Goal: Transaction & Acquisition: Purchase product/service

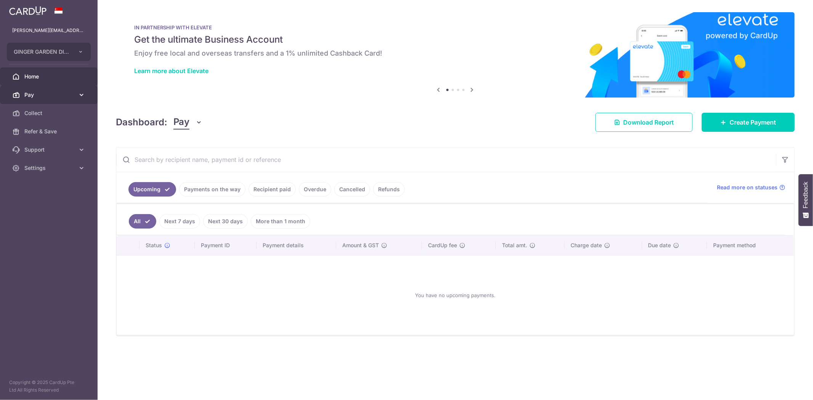
click at [53, 93] on span "Pay" at bounding box center [49, 95] width 50 height 8
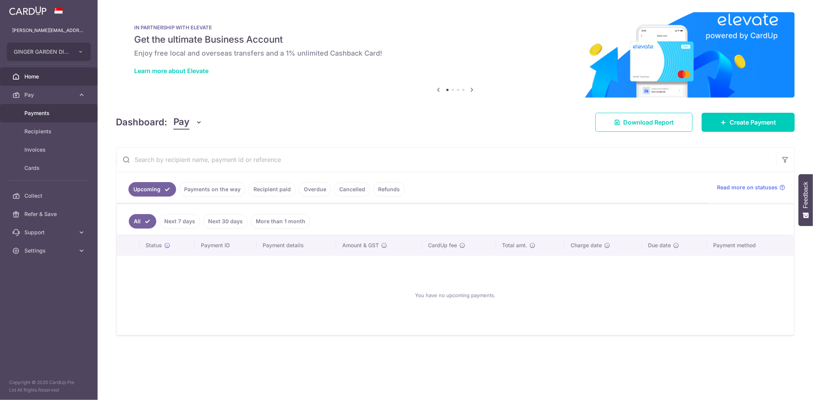
click at [48, 114] on span "Payments" at bounding box center [49, 113] width 50 height 8
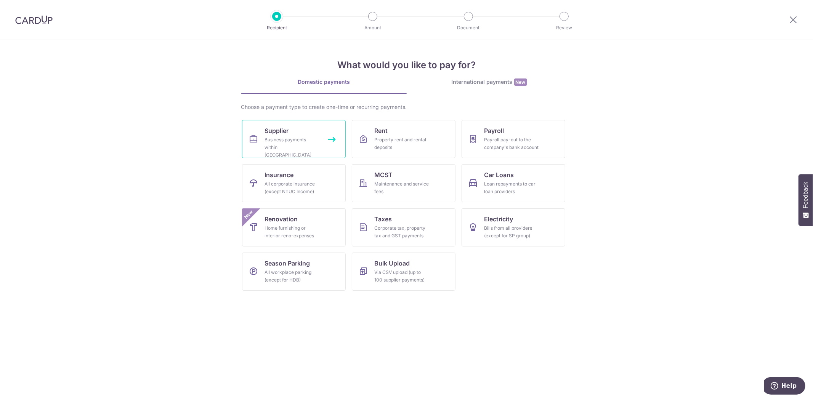
click at [302, 130] on link "Supplier Business payments within Singapore" at bounding box center [294, 139] width 104 height 38
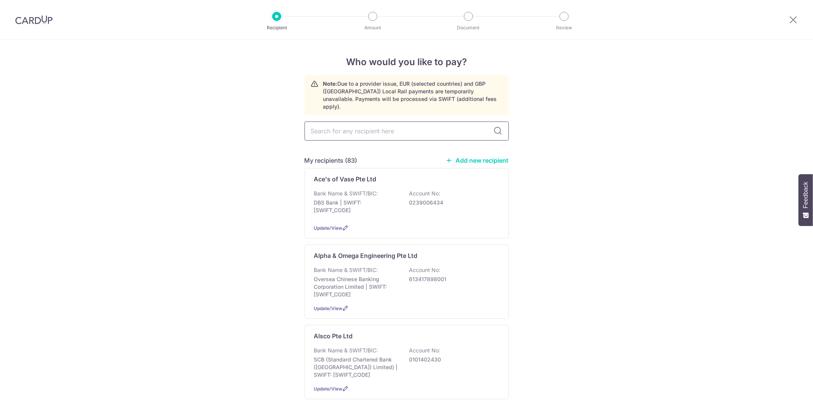
click at [357, 127] on input "text" at bounding box center [406, 131] width 204 height 19
type input "ace"
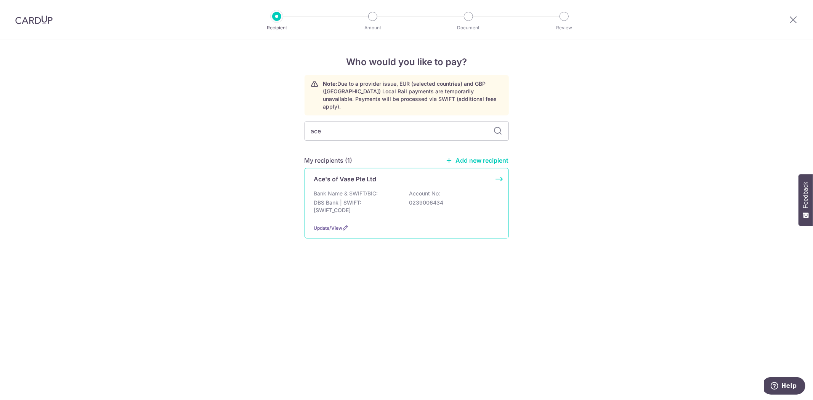
click at [372, 199] on p "DBS Bank | SWIFT: DBSSSGSGXXX" at bounding box center [356, 206] width 85 height 15
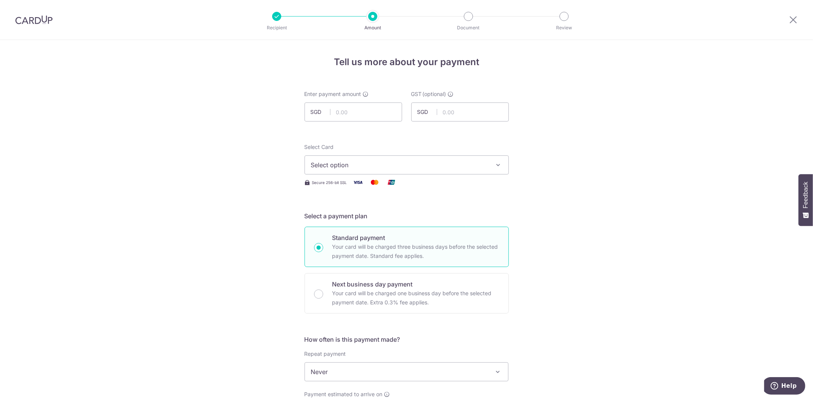
click at [351, 101] on div "Enter payment amount SGD" at bounding box center [353, 105] width 98 height 31
click at [346, 112] on input "text" at bounding box center [353, 112] width 98 height 19
paste input "5585"
type input "5,585.00"
click at [392, 165] on span "Select option" at bounding box center [400, 164] width 178 height 9
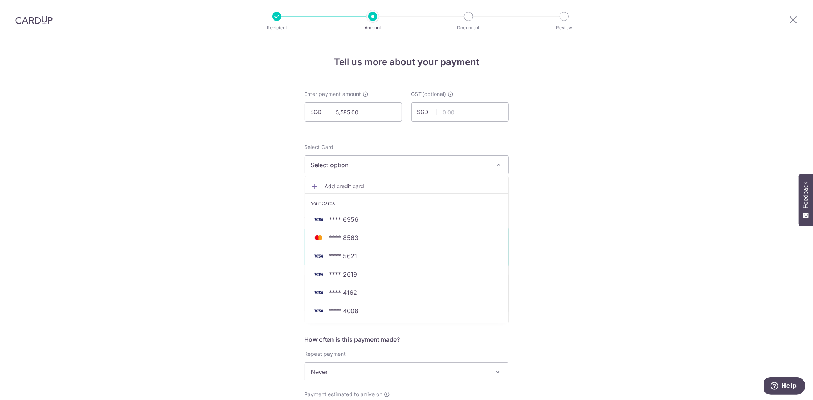
click at [415, 182] on link "Add credit card" at bounding box center [406, 186] width 203 height 14
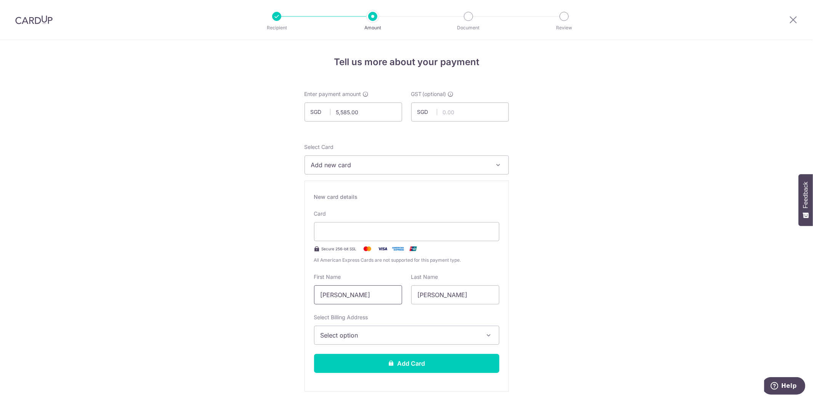
click at [392, 296] on input "[PERSON_NAME]" at bounding box center [358, 294] width 88 height 19
type input "W"
type input "c"
type input "CHRISTOPHER"
type input "JAMES"
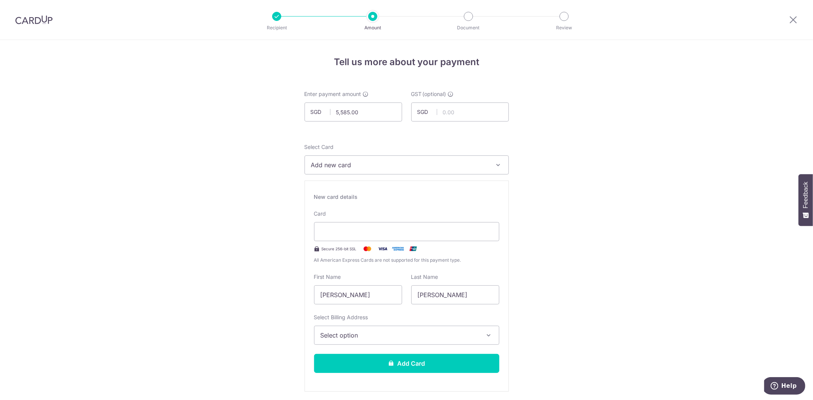
click at [434, 335] on span "Select option" at bounding box center [399, 335] width 159 height 9
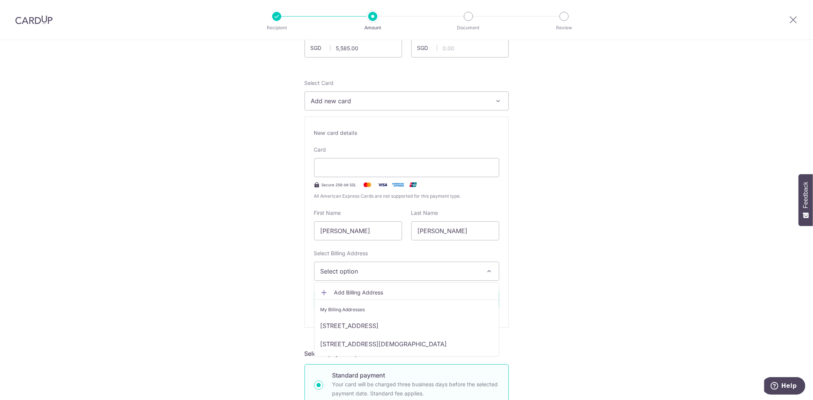
scroll to position [85, 0]
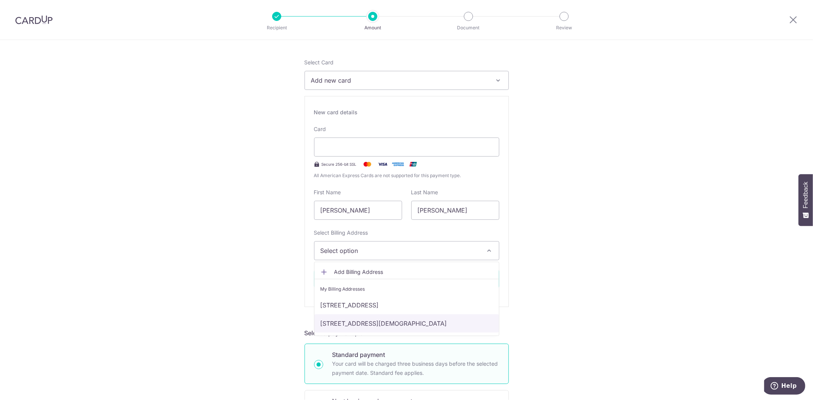
click at [427, 325] on link "[STREET_ADDRESS][DEMOGRAPHIC_DATA]" at bounding box center [406, 323] width 184 height 18
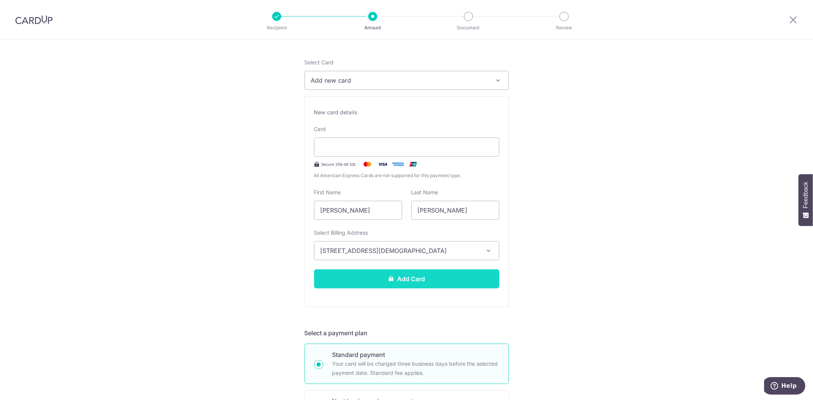
click at [410, 280] on button "Add Card" at bounding box center [406, 278] width 185 height 19
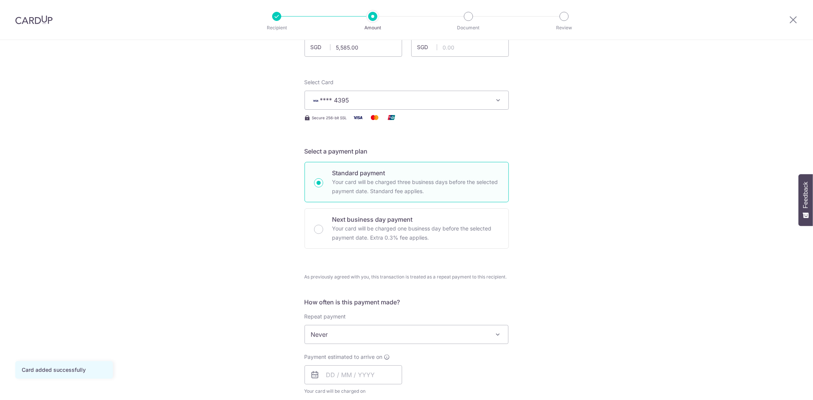
scroll to position [127, 0]
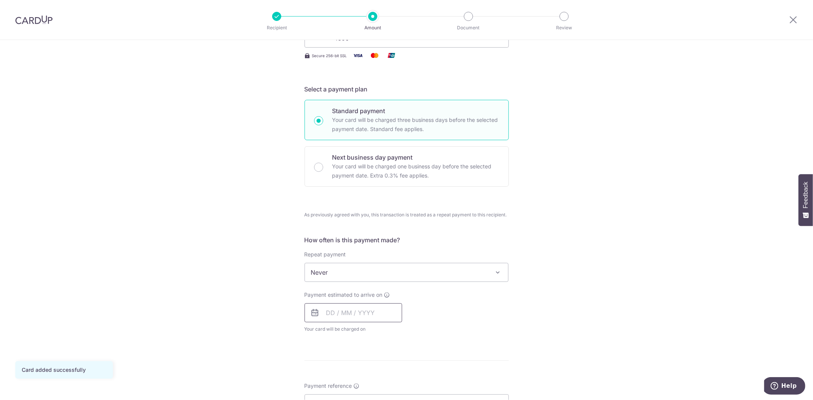
click at [361, 306] on input "text" at bounding box center [353, 312] width 98 height 19
click at [334, 379] on link "6" at bounding box center [335, 382] width 12 height 12
type input "[DATE]"
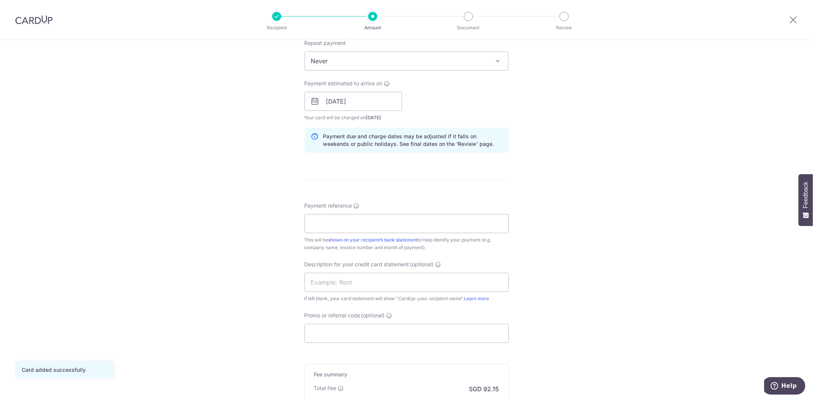
scroll to position [439, 0]
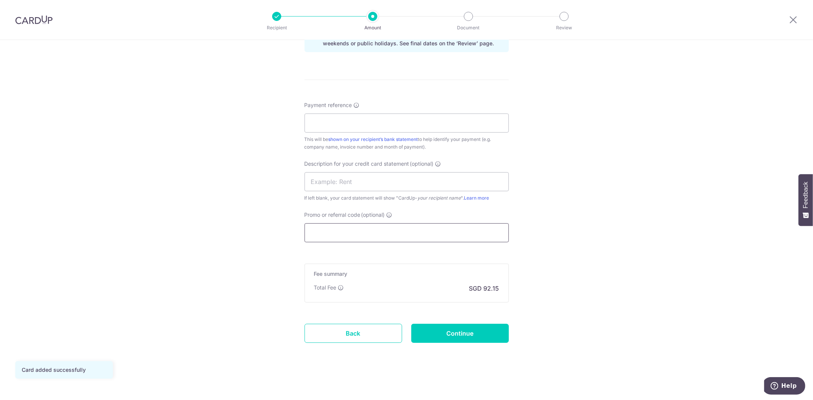
click at [359, 231] on input "Promo or referral code (optional)" at bounding box center [406, 232] width 204 height 19
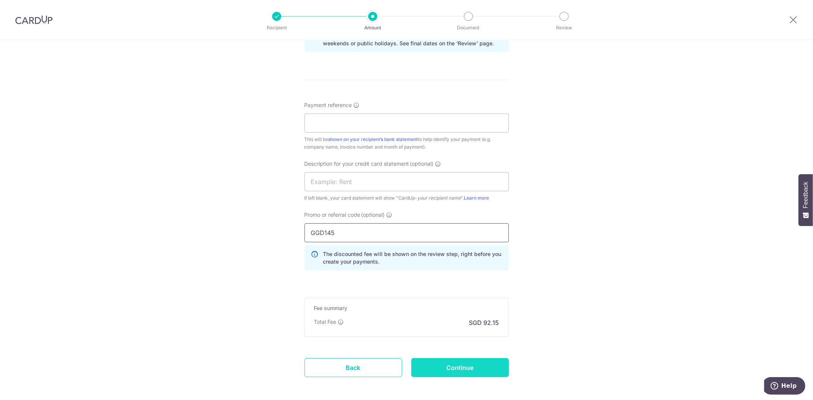
type input "GGD145"
click at [486, 363] on input "Continue" at bounding box center [460, 367] width 98 height 19
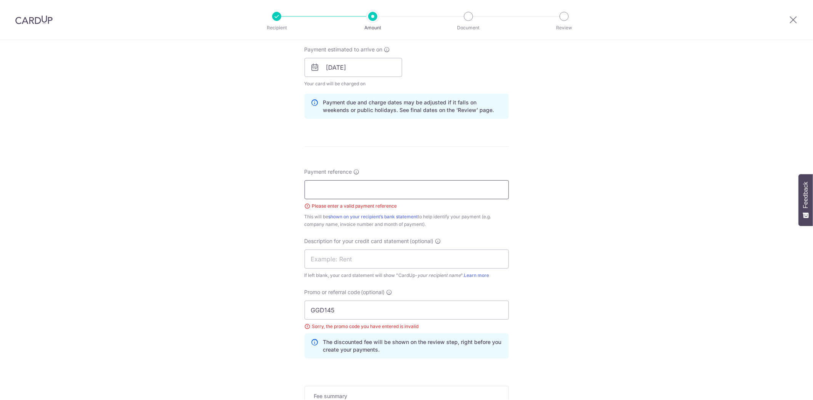
scroll to position [368, 0]
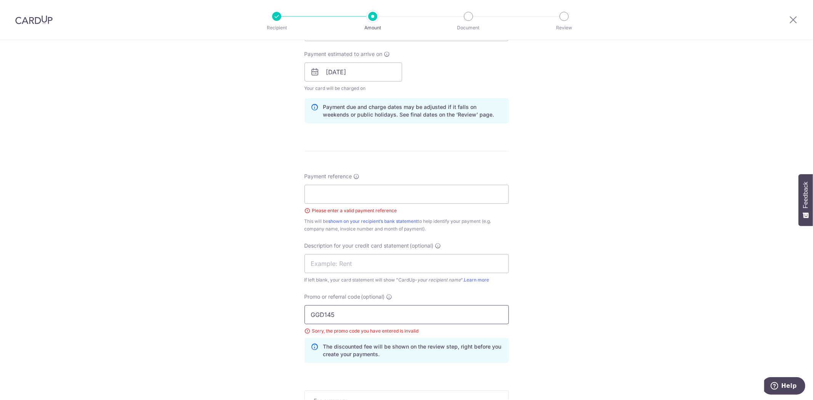
drag, startPoint x: 358, startPoint y: 317, endPoint x: 269, endPoint y: 319, distance: 89.6
click at [269, 319] on div "Tell us more about your payment Enter payment amount SGD 5,585.00 5585.00 GST (…" at bounding box center [406, 99] width 813 height 855
type input "2024GGD145"
click at [421, 199] on input "Payment reference" at bounding box center [406, 194] width 204 height 19
type input "g"
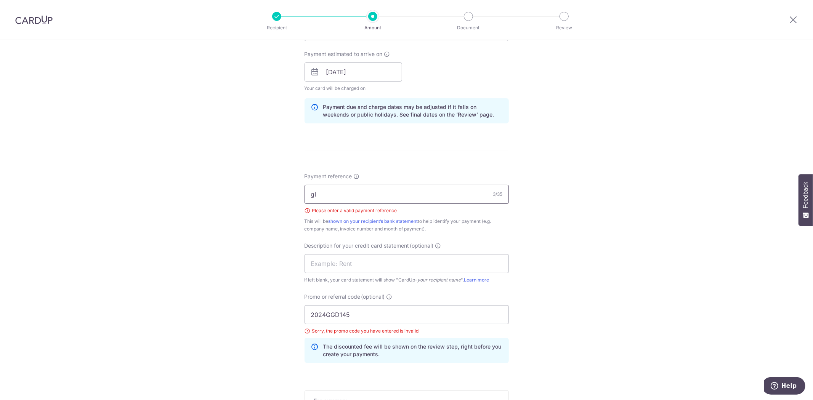
type input "g"
drag, startPoint x: 234, startPoint y: 190, endPoint x: 160, endPoint y: 187, distance: 73.2
click at [160, 187] on div "Tell us more about your payment Enter payment amount SGD 5,585.00 5585.00 GST (…" at bounding box center [406, 99] width 813 height 855
type input "Ginger Garden Dining Pte LTe"
click at [325, 316] on input "2024GGD145" at bounding box center [406, 314] width 204 height 19
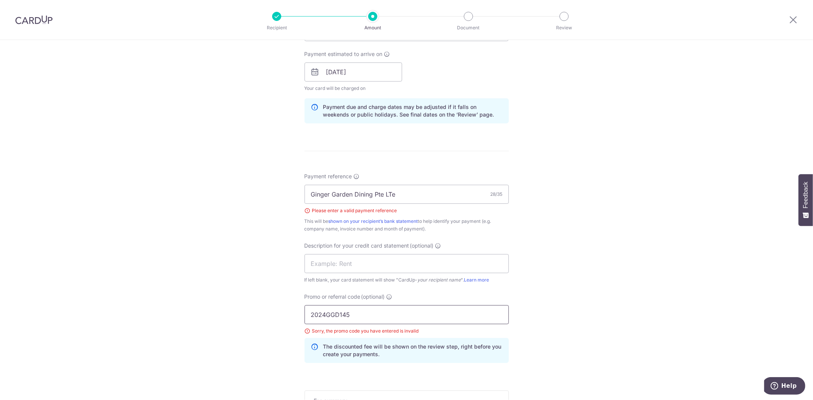
click at [378, 314] on input "2024GGD145" at bounding box center [406, 314] width 204 height 19
click at [322, 316] on input "2024GGD145" at bounding box center [406, 314] width 204 height 19
click at [325, 315] on input "2024GGD145" at bounding box center [406, 314] width 204 height 19
click at [498, 319] on input "2025GGD145" at bounding box center [406, 314] width 204 height 19
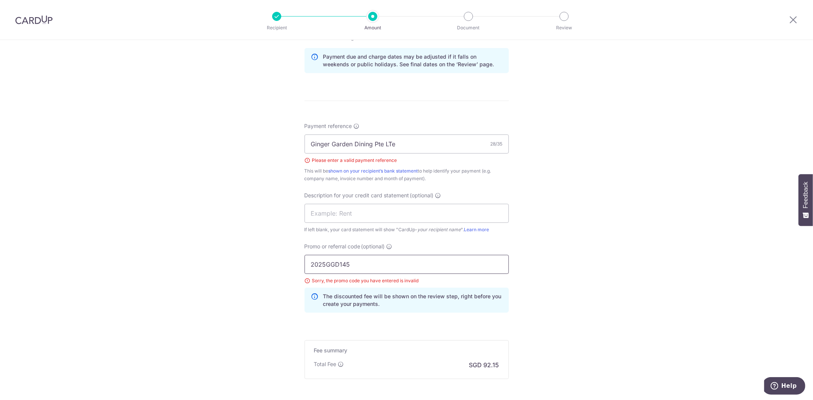
scroll to position [495, 0]
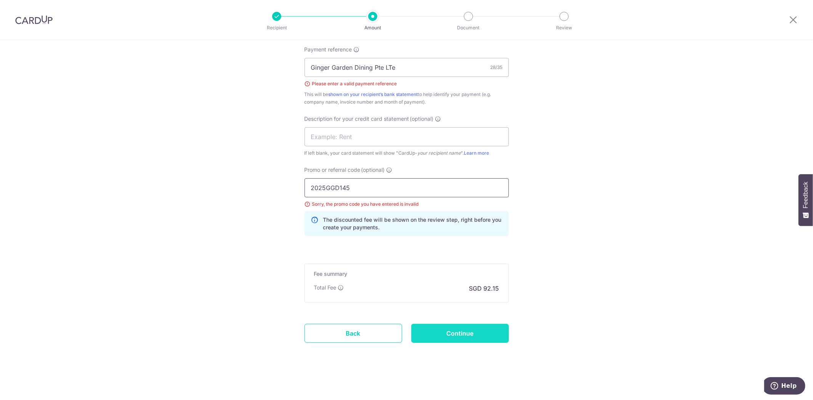
type input "2025GGD145"
click at [473, 332] on input "Continue" at bounding box center [460, 333] width 98 height 19
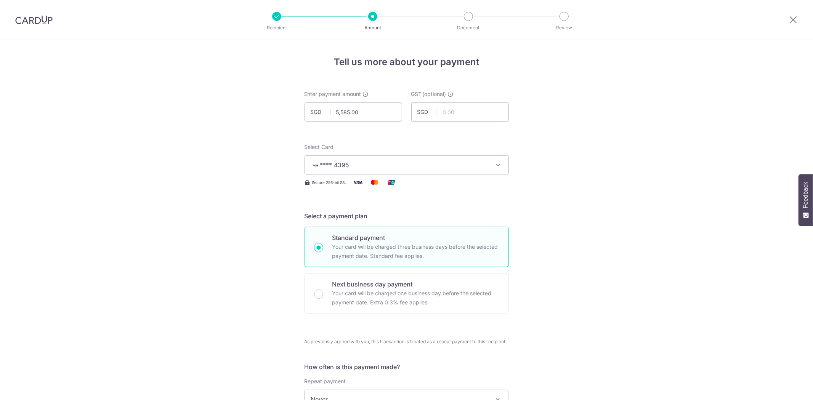
scroll to position [484, 0]
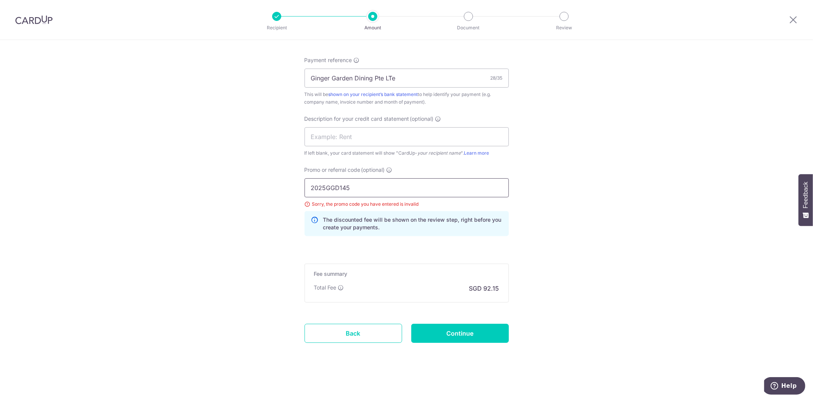
drag, startPoint x: 361, startPoint y: 186, endPoint x: 253, endPoint y: 189, distance: 107.9
paste input "4"
type input "2024GGD145"
click at [463, 328] on input "Continue" at bounding box center [460, 333] width 98 height 19
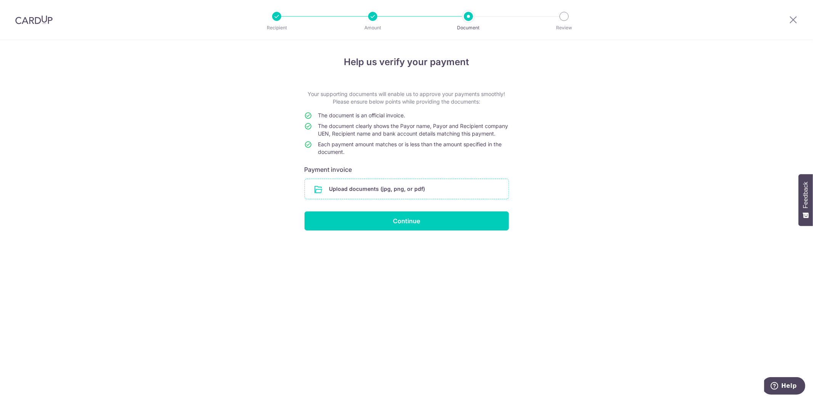
click at [360, 197] on input "file" at bounding box center [406, 189] width 203 height 20
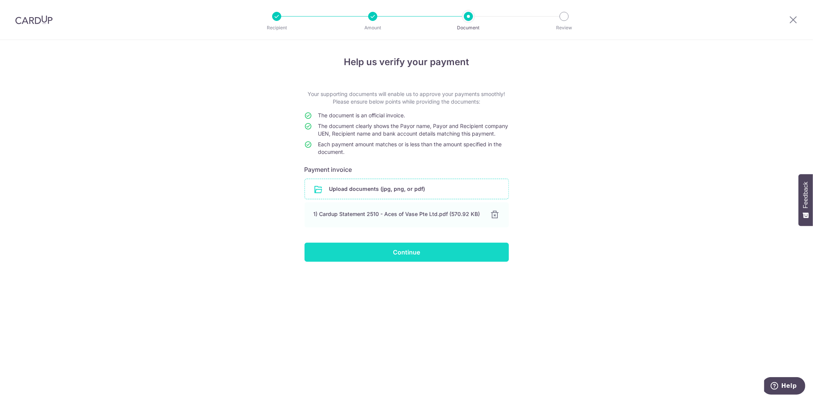
click at [441, 255] on input "Continue" at bounding box center [406, 252] width 204 height 19
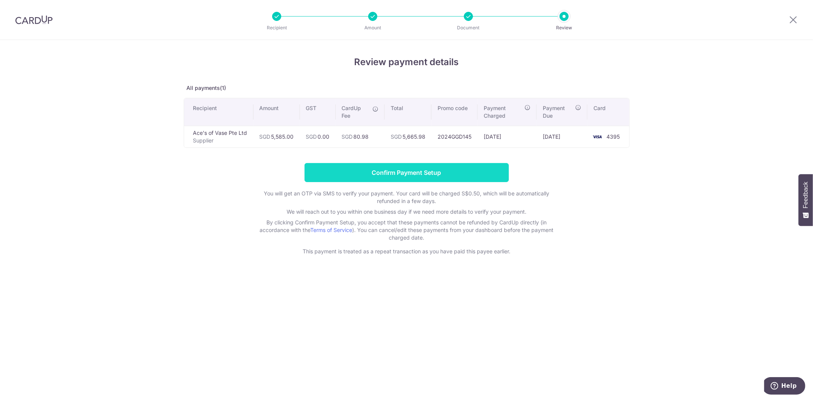
click at [358, 178] on input "Confirm Payment Setup" at bounding box center [406, 172] width 204 height 19
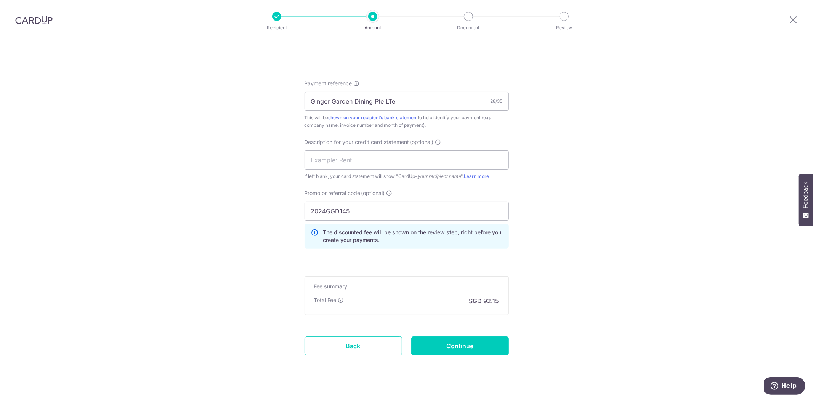
scroll to position [505, 0]
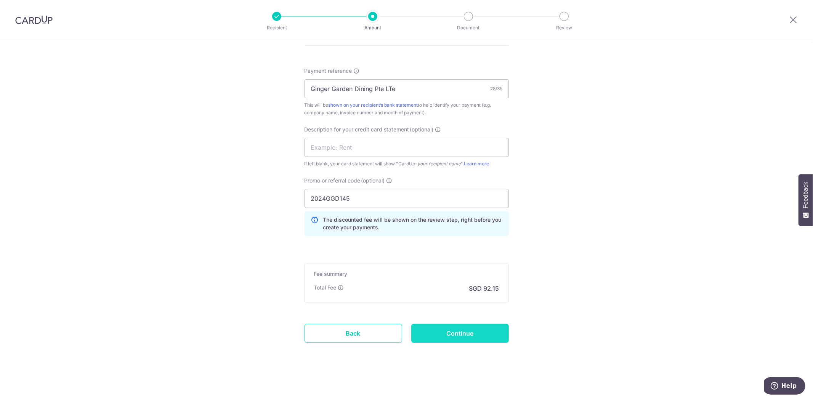
click at [470, 338] on input "Continue" at bounding box center [460, 333] width 98 height 19
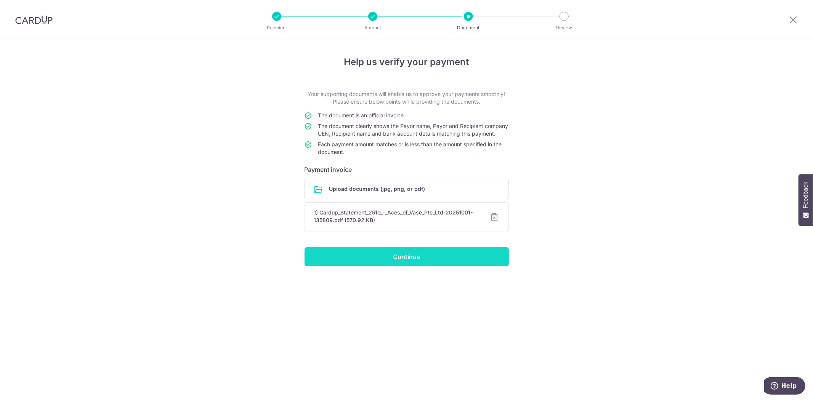
click at [398, 262] on input "Continue" at bounding box center [406, 256] width 204 height 19
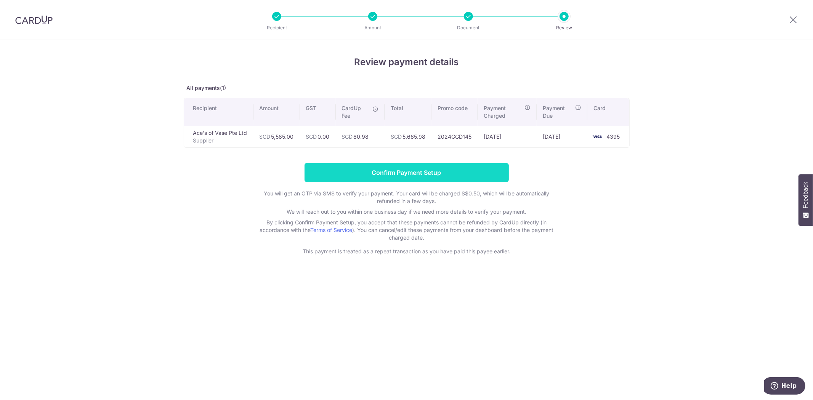
click at [451, 172] on input "Confirm Payment Setup" at bounding box center [406, 172] width 204 height 19
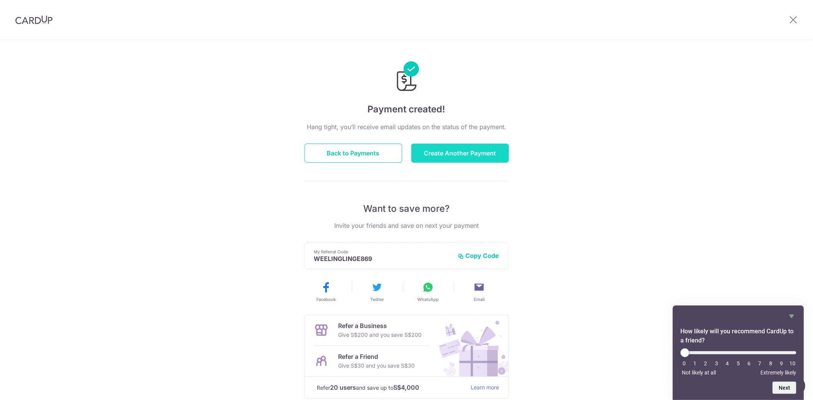
click at [426, 155] on button "Create Another Payment" at bounding box center [460, 153] width 98 height 19
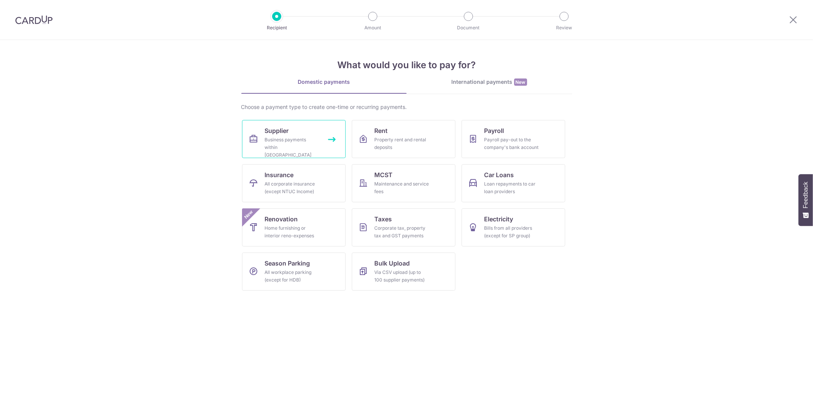
click at [299, 131] on link "Supplier Business payments within [GEOGRAPHIC_DATA]" at bounding box center [294, 139] width 104 height 38
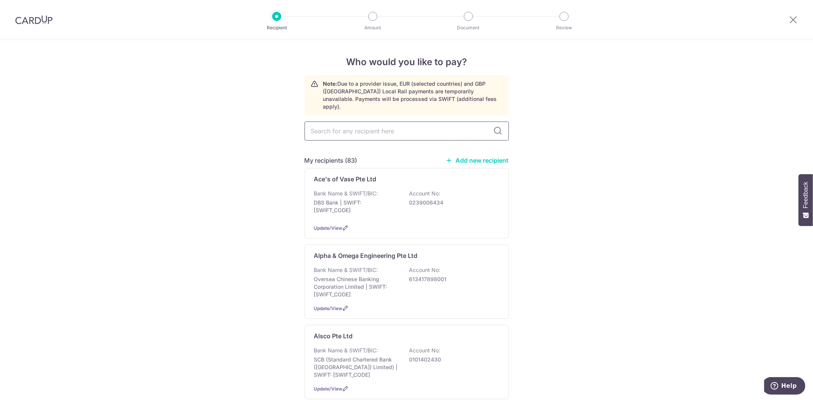
click at [352, 122] on input "text" at bounding box center [406, 131] width 204 height 19
type input "ALSC"
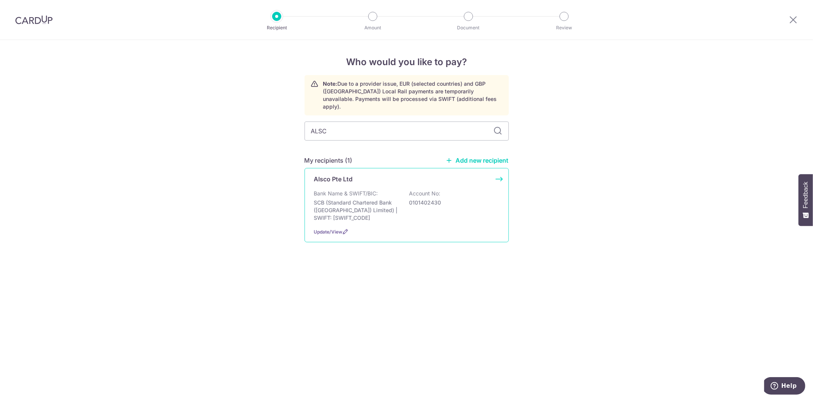
click at [359, 175] on div "Alsco Pte Ltd" at bounding box center [402, 179] width 176 height 9
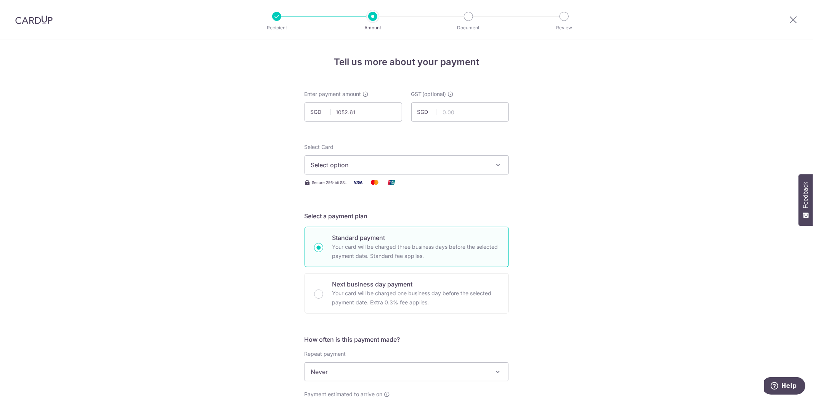
type input "1,052.61"
click at [394, 161] on span "Select option" at bounding box center [400, 164] width 178 height 9
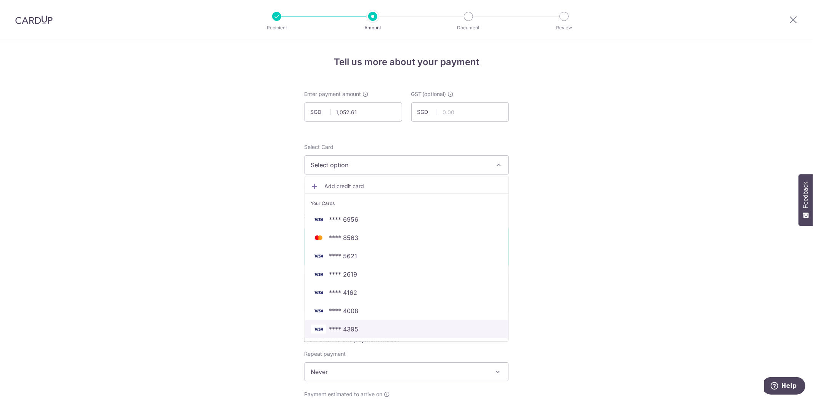
click at [371, 329] on span "**** 4395" at bounding box center [406, 329] width 191 height 9
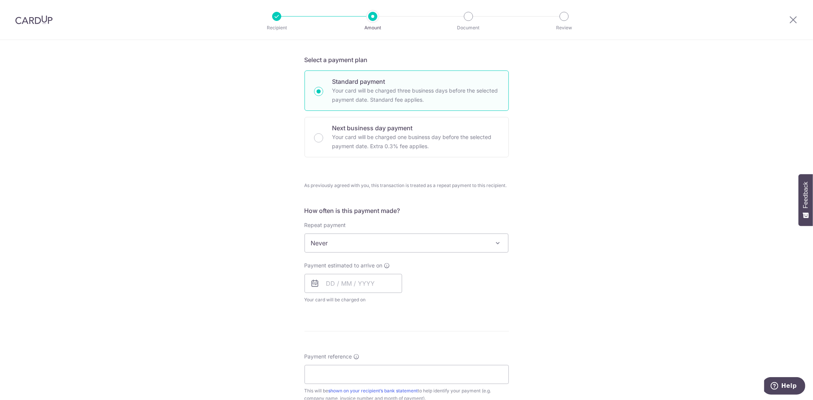
scroll to position [169, 0]
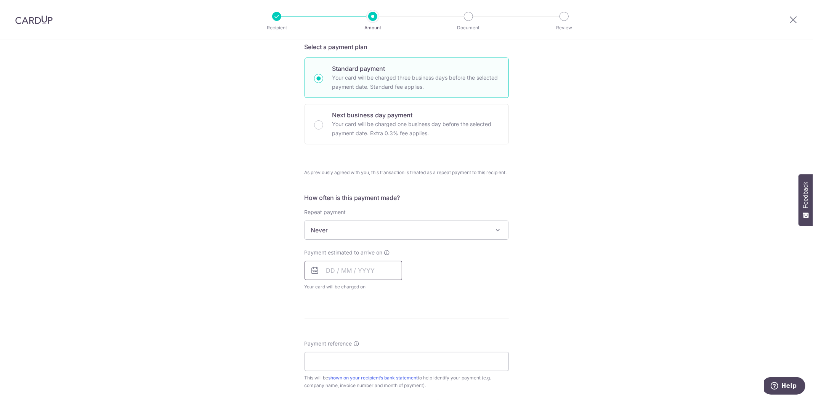
click at [359, 269] on input "text" at bounding box center [353, 270] width 98 height 19
click at [333, 336] on link "6" at bounding box center [335, 340] width 12 height 12
type input "06/10/2025"
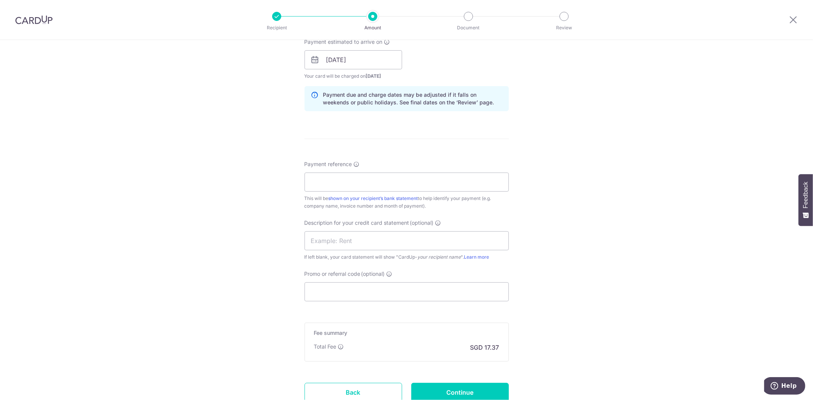
scroll to position [439, 0]
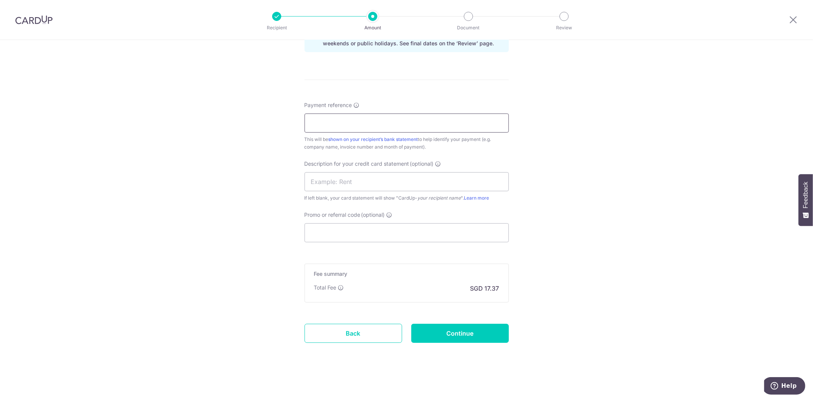
click at [352, 128] on input "Payment reference" at bounding box center [406, 123] width 204 height 19
paste input "2024GGD145"
type input "2024GGD145"
drag, startPoint x: 351, startPoint y: 120, endPoint x: 242, endPoint y: 128, distance: 109.6
click at [242, 128] on div "Tell us more about your payment Enter payment amount SGD 1,052.61 1052.61 GST (…" at bounding box center [406, 0] width 813 height 799
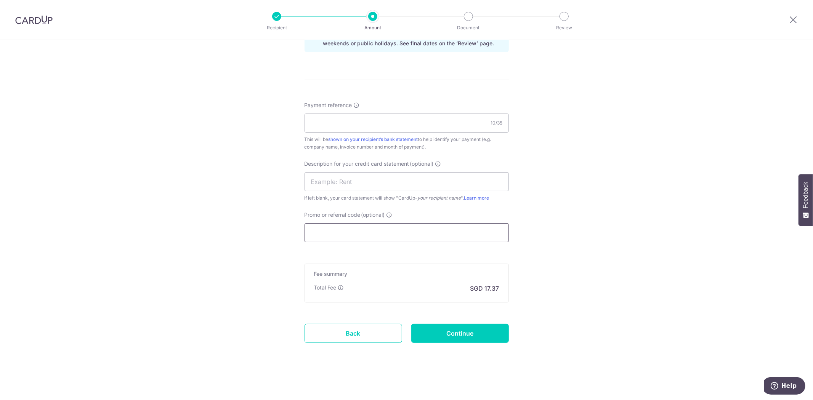
click at [360, 234] on input "Promo or referral code (optional)" at bounding box center [406, 232] width 204 height 19
paste input "2024GGD145"
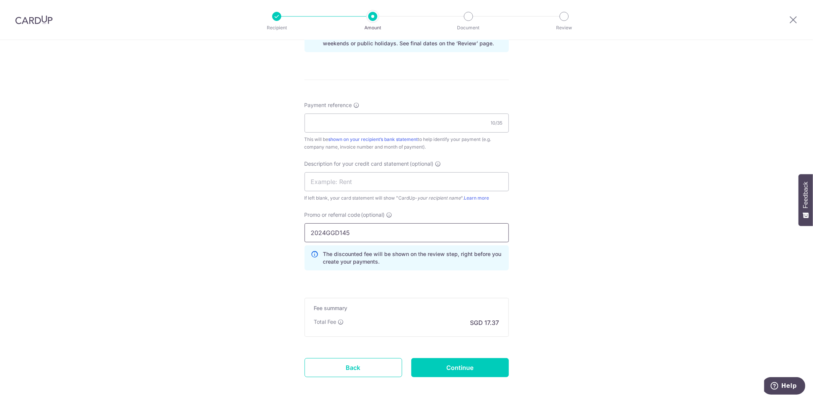
type input "2024GGD145"
click at [352, 121] on input "Payment reference" at bounding box center [406, 123] width 204 height 19
paste input "GINGER GARDEN DINING PTE LTD"
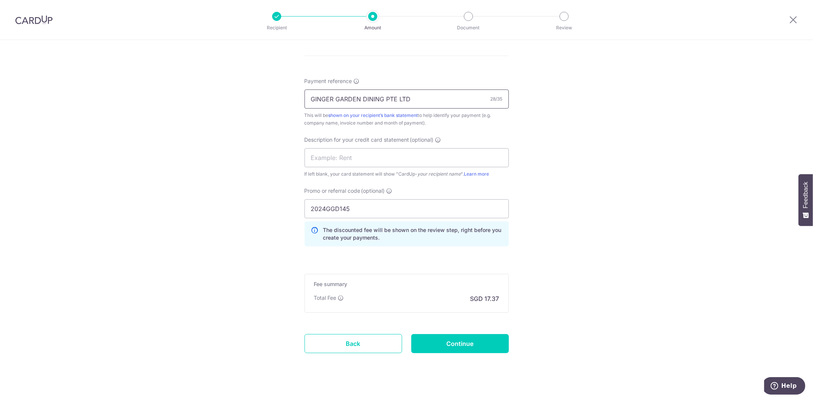
scroll to position [473, 0]
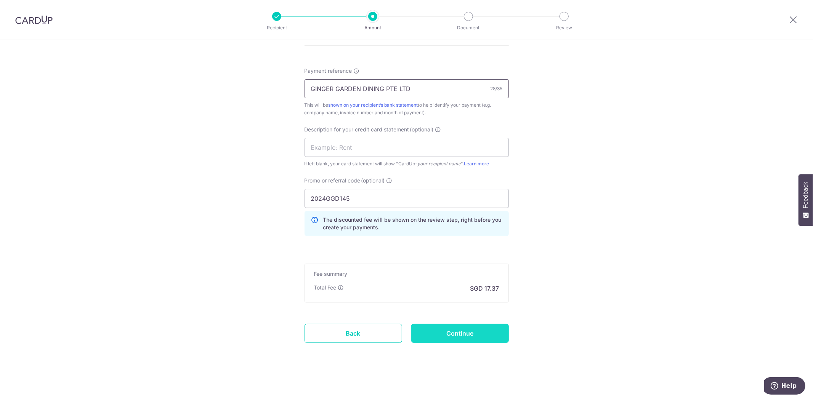
type input "GINGER GARDEN DINING PTE LTD"
click at [468, 331] on input "Continue" at bounding box center [460, 333] width 98 height 19
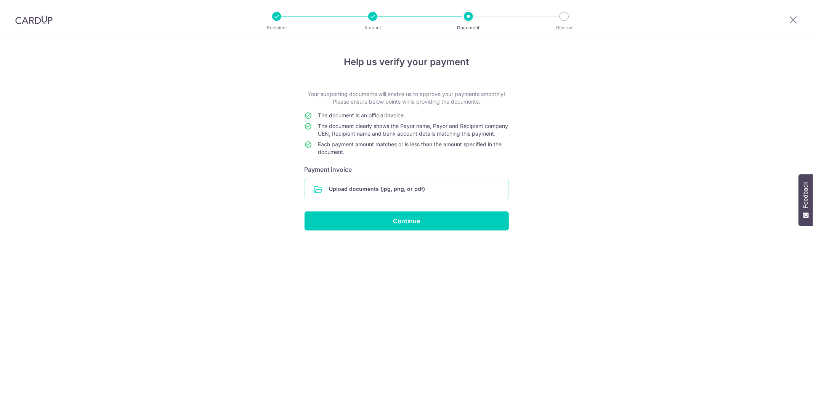
click at [381, 192] on input "file" at bounding box center [406, 189] width 203 height 20
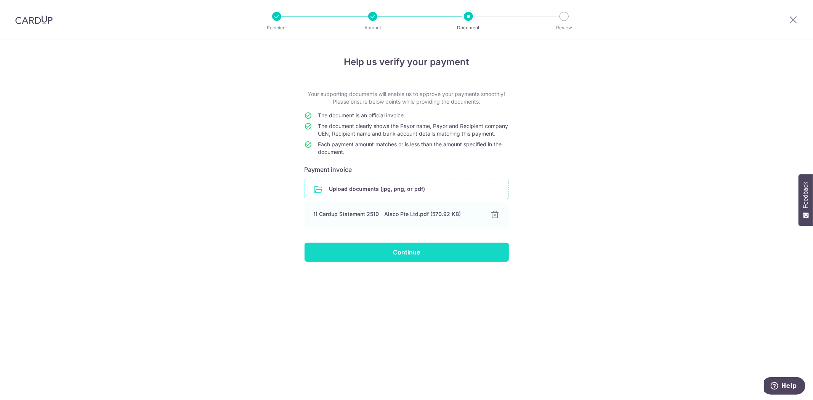
click at [402, 260] on input "Continue" at bounding box center [406, 252] width 204 height 19
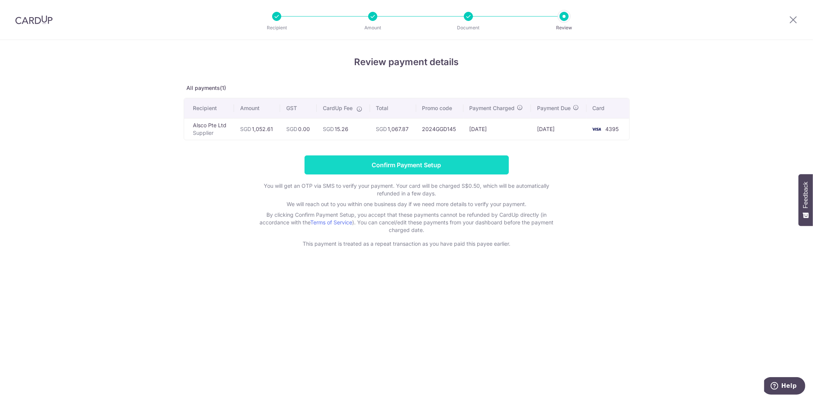
click at [447, 163] on input "Confirm Payment Setup" at bounding box center [406, 164] width 204 height 19
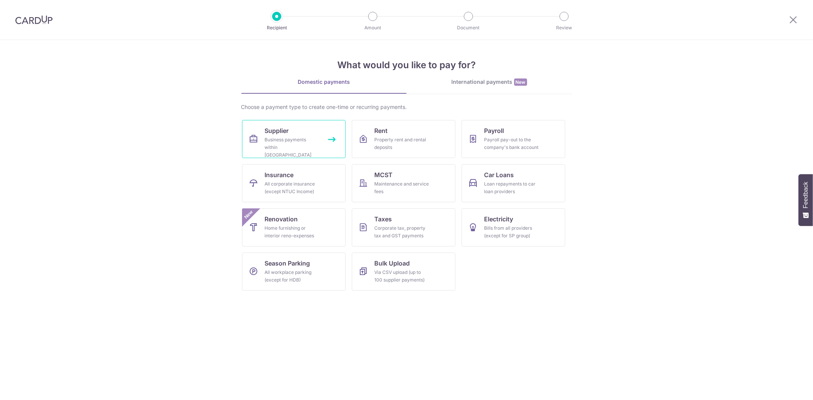
click at [313, 134] on link "Supplier Business payments within [GEOGRAPHIC_DATA]" at bounding box center [294, 139] width 104 height 38
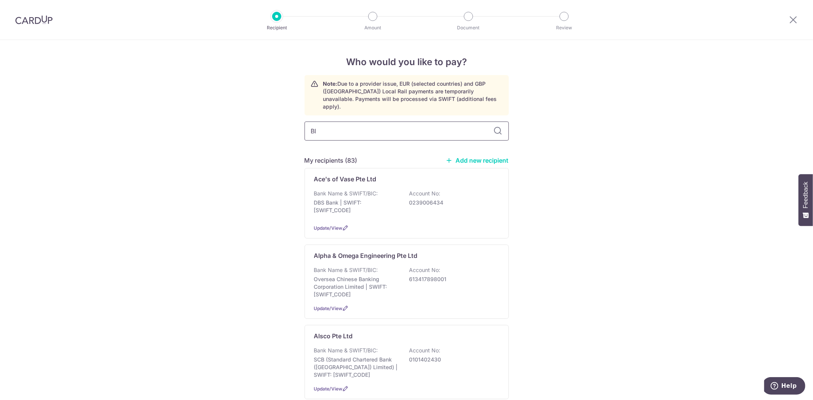
type input "BID"
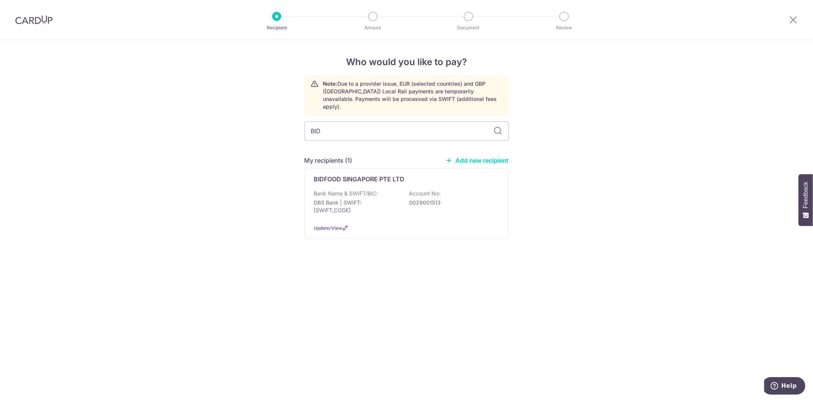
click at [346, 175] on p "BIDFOOD SINGAPORE PTE LTD" at bounding box center [359, 179] width 91 height 9
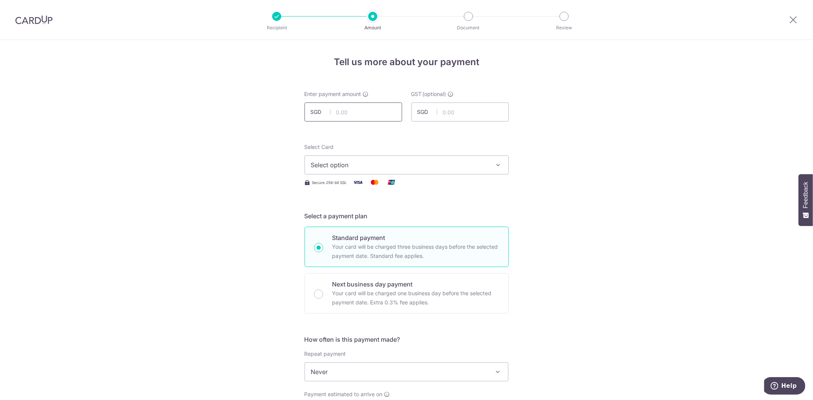
click at [362, 114] on input "text" at bounding box center [353, 112] width 98 height 19
paste input "12909.68"
type input "12,909.68"
click at [373, 166] on span "Select option" at bounding box center [400, 164] width 178 height 9
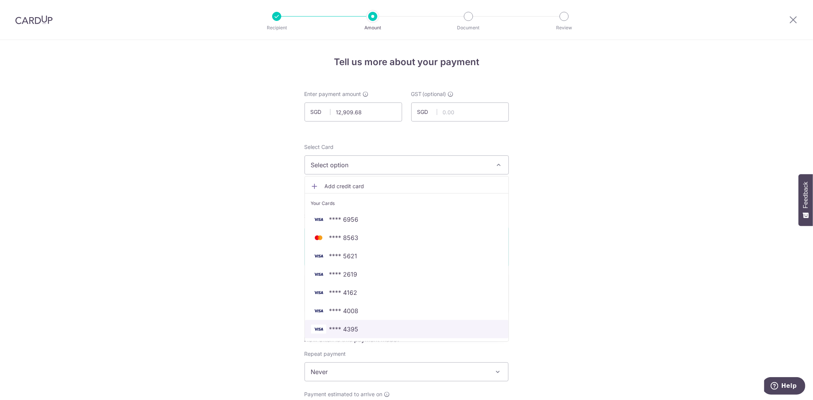
click at [375, 328] on span "**** 4395" at bounding box center [406, 329] width 191 height 9
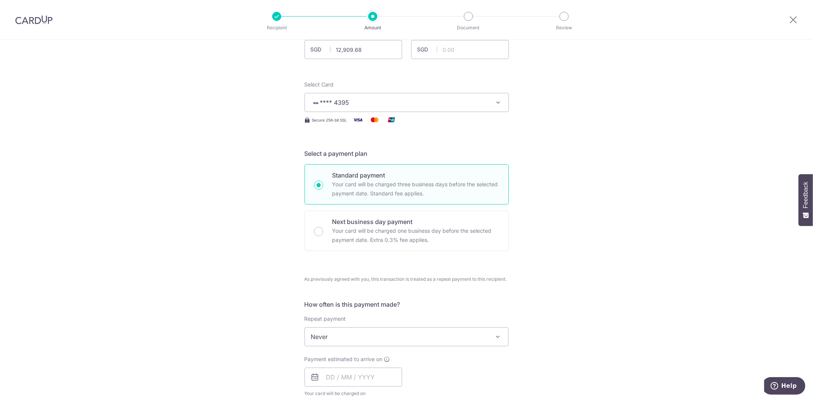
scroll to position [169, 0]
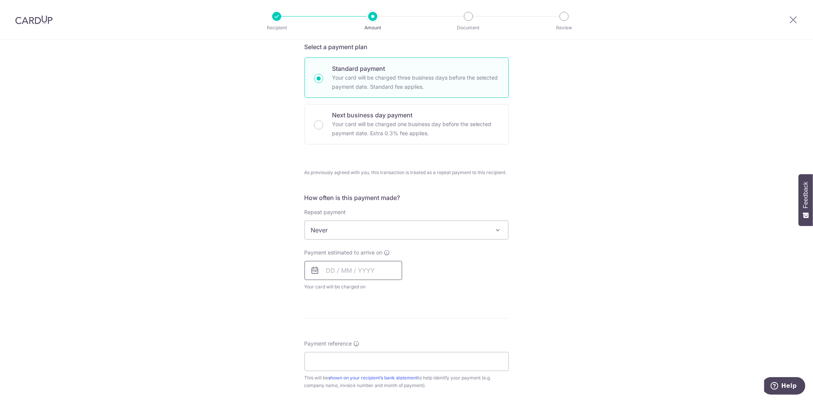
click at [370, 272] on input "text" at bounding box center [353, 270] width 98 height 19
click at [333, 338] on link "6" at bounding box center [335, 340] width 12 height 12
type input "06/10/2025"
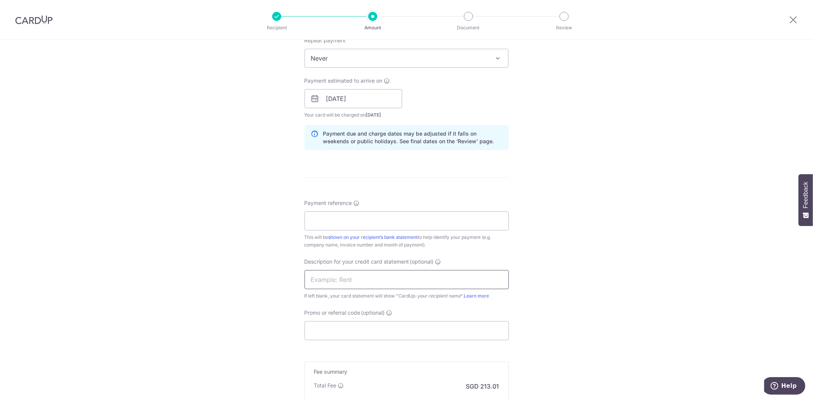
scroll to position [439, 0]
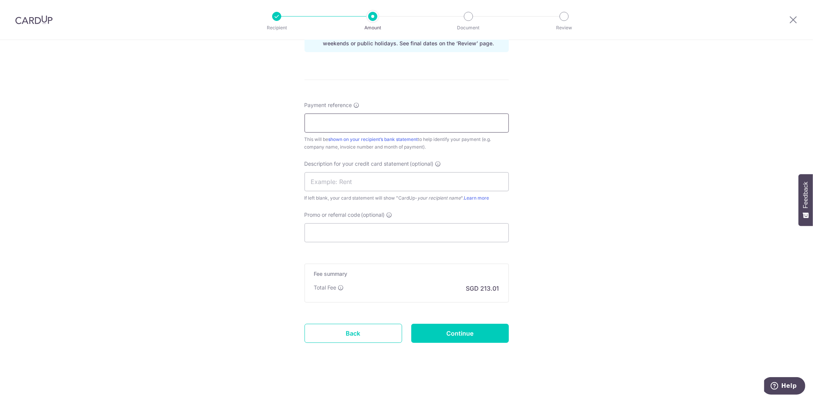
click at [353, 123] on input "Payment reference" at bounding box center [406, 123] width 204 height 19
paste input "GINGER GARDEN DINING PTE LTD"
type input "GINGER GARDEN DINING PTE LTD"
click at [335, 234] on input "Promo or referral code (optional)" at bounding box center [406, 232] width 204 height 19
paste input "2024GGD145"
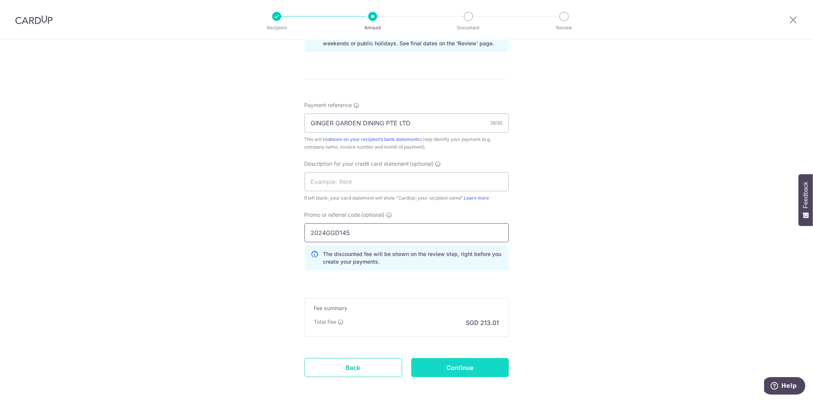
type input "2024GGD145"
click at [474, 373] on input "Continue" at bounding box center [460, 367] width 98 height 19
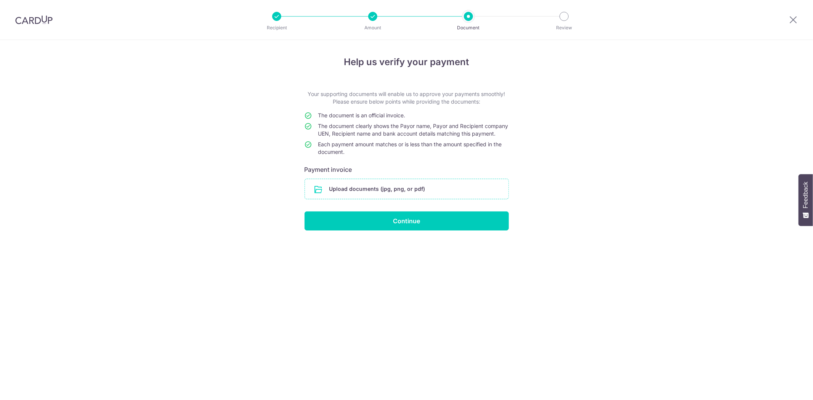
click at [397, 191] on input "file" at bounding box center [406, 189] width 203 height 20
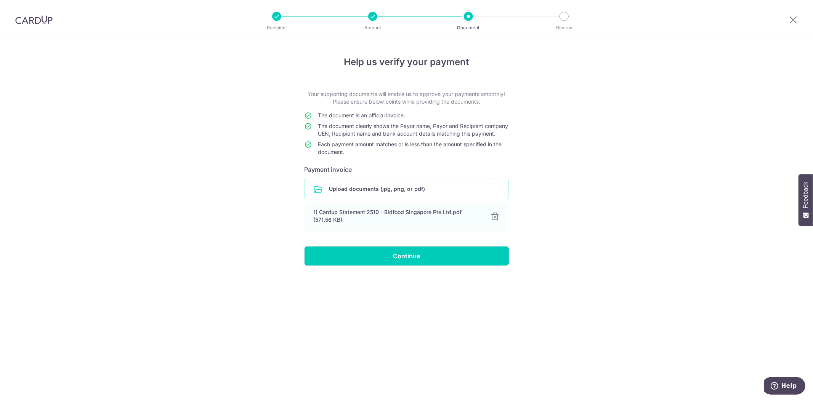
click at [421, 266] on input "Continue" at bounding box center [406, 256] width 204 height 19
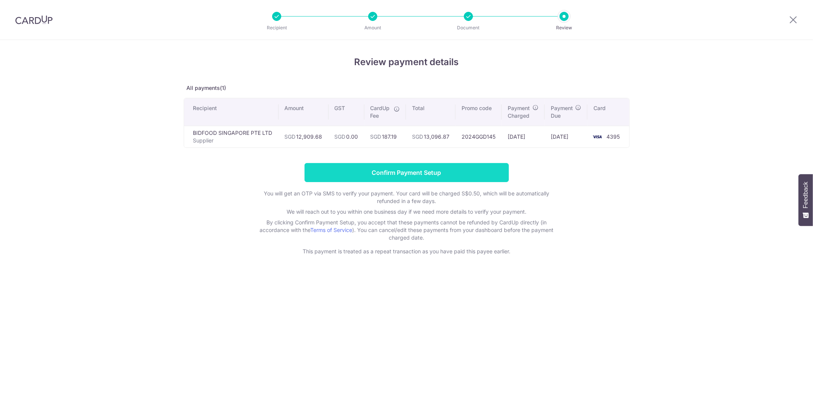
click at [398, 171] on input "Confirm Payment Setup" at bounding box center [406, 172] width 204 height 19
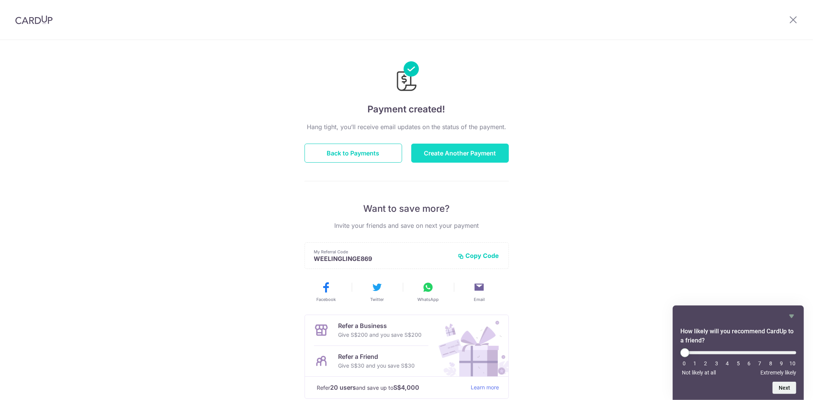
click at [484, 154] on button "Create Another Payment" at bounding box center [460, 153] width 98 height 19
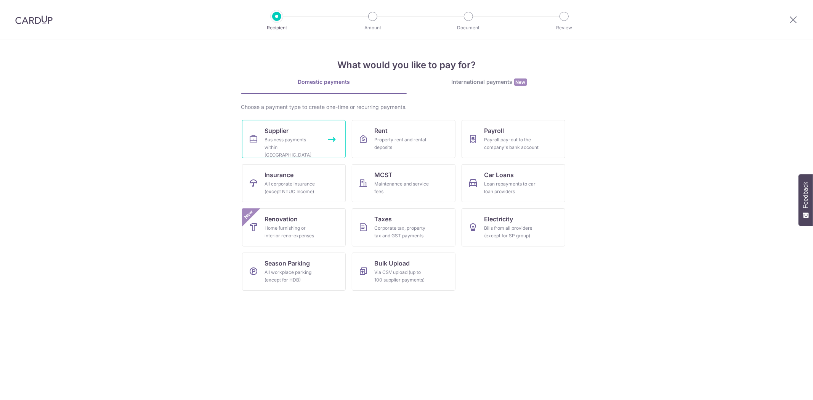
click at [281, 130] on span "Supplier" at bounding box center [277, 130] width 24 height 9
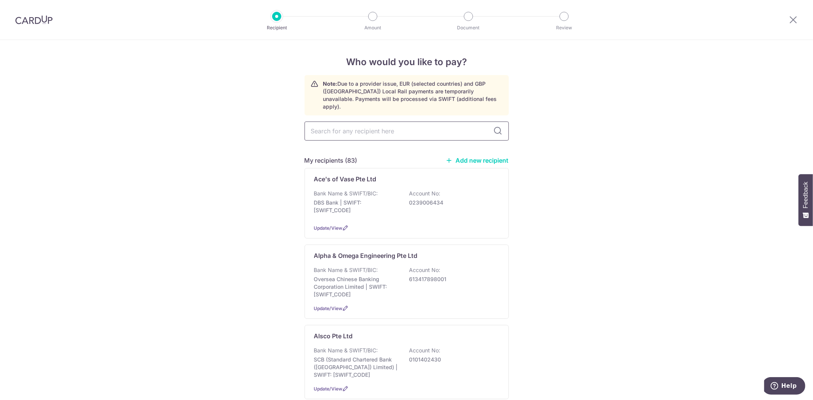
click at [384, 127] on input "text" at bounding box center [406, 131] width 204 height 19
type input "FRESHD"
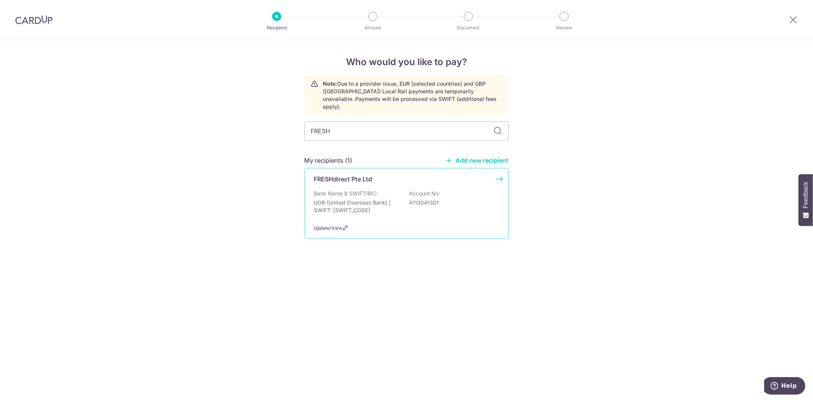
click at [385, 175] on div "FRESHdirect Pte Ltd" at bounding box center [402, 179] width 176 height 9
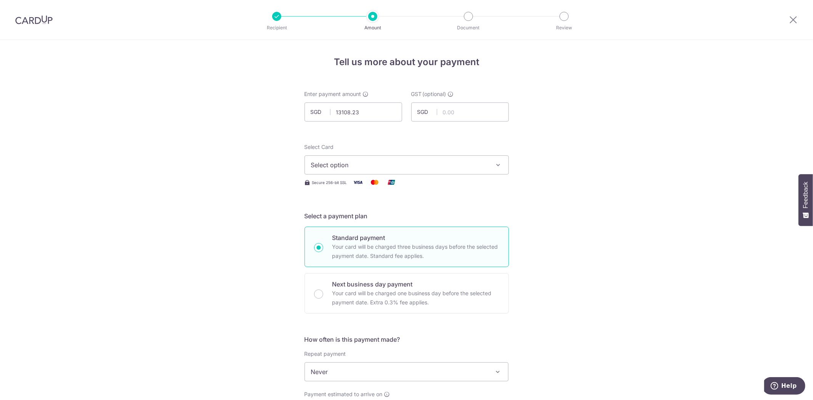
type input "13,108.23"
click at [386, 163] on span "Select option" at bounding box center [400, 164] width 178 height 9
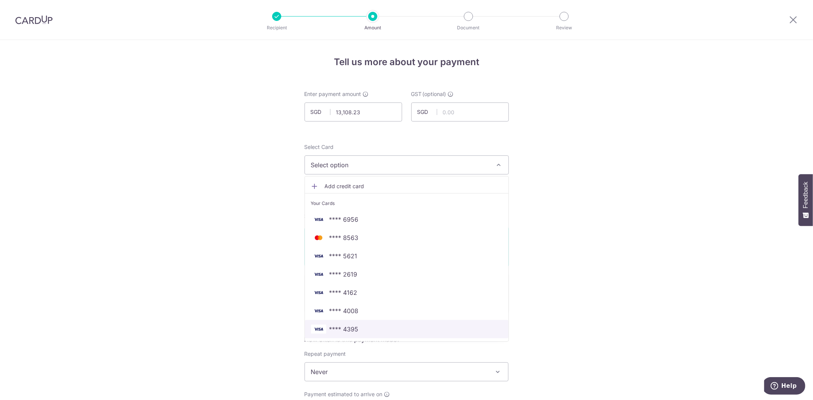
click at [362, 333] on span "**** 4395" at bounding box center [406, 329] width 191 height 9
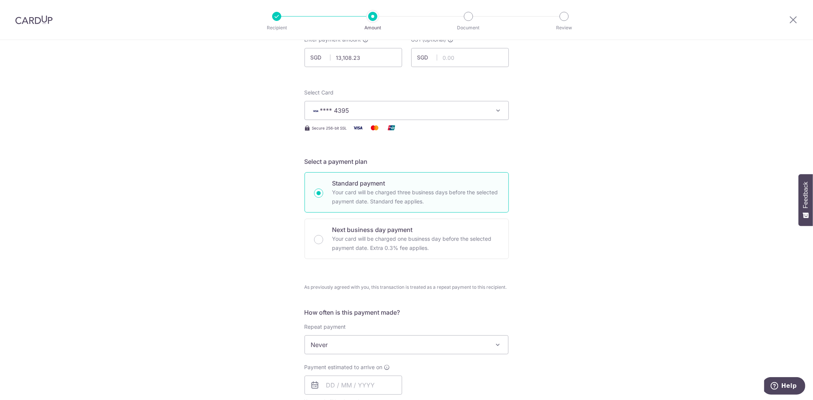
scroll to position [169, 0]
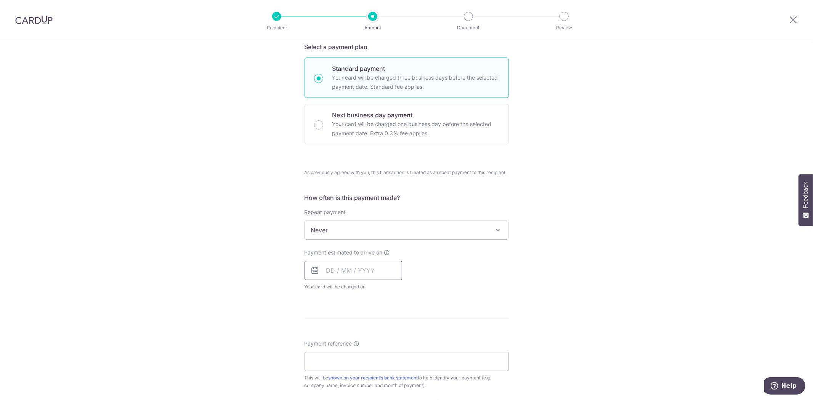
click at [357, 275] on input "text" at bounding box center [353, 270] width 98 height 19
click at [336, 342] on link "6" at bounding box center [335, 340] width 12 height 12
type input "[DATE]"
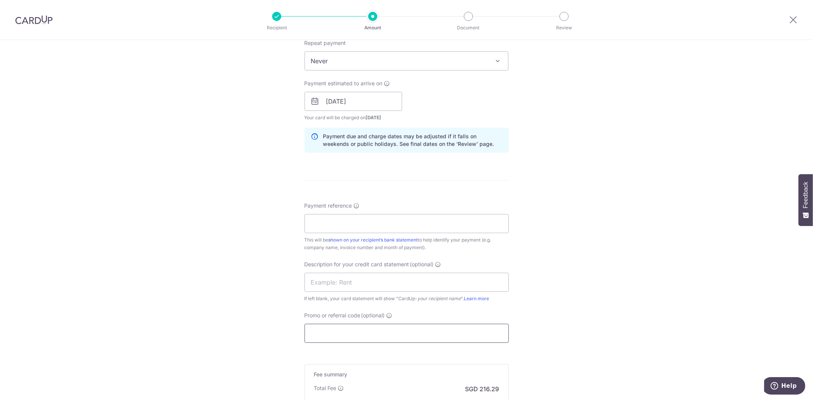
click at [348, 327] on input "Promo or referral code (optional)" at bounding box center [406, 333] width 204 height 19
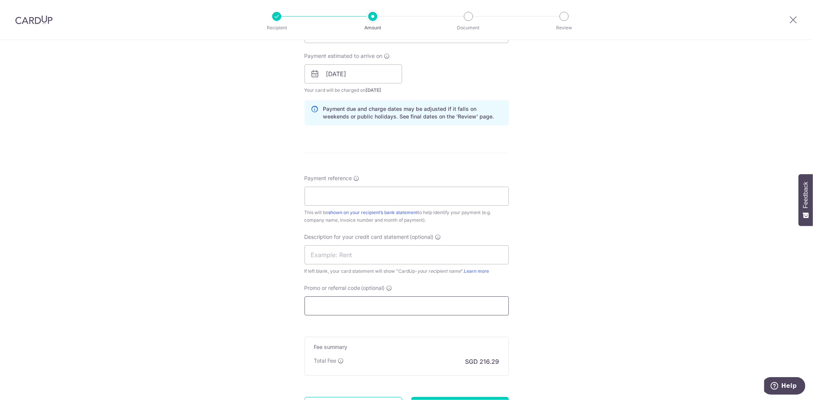
scroll to position [381, 0]
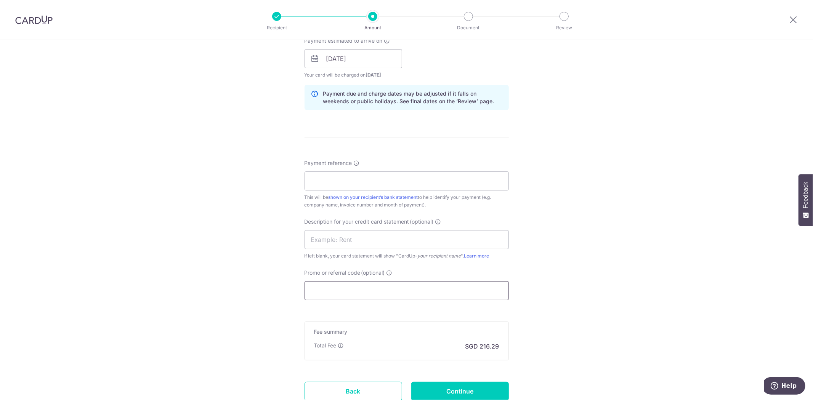
paste input "2024GGD145"
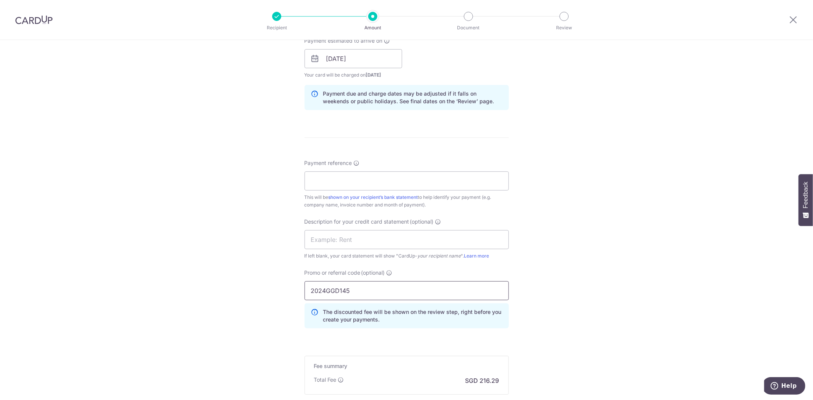
type input "2024GGD145"
click at [319, 181] on input "Payment reference" at bounding box center [406, 180] width 204 height 19
paste input "GINGER GARDEN DINING PTE LTD"
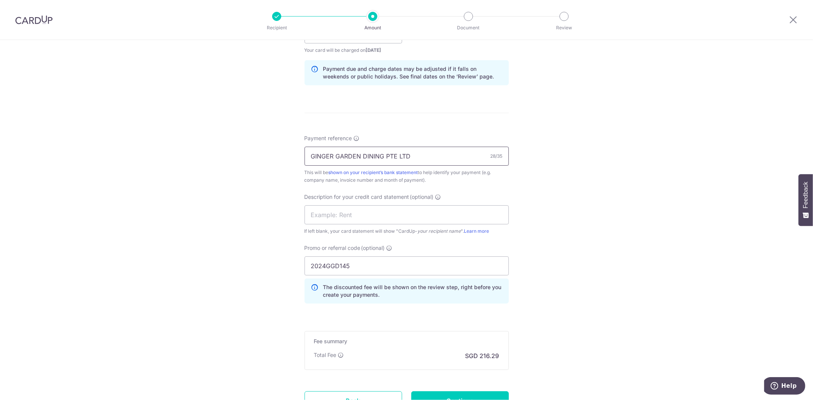
scroll to position [473, 0]
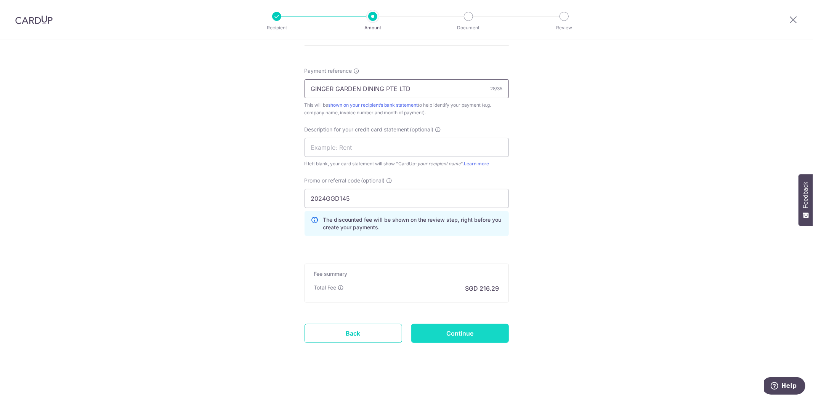
type input "GINGER GARDEN DINING PTE LTD"
click at [485, 335] on input "Continue" at bounding box center [460, 333] width 98 height 19
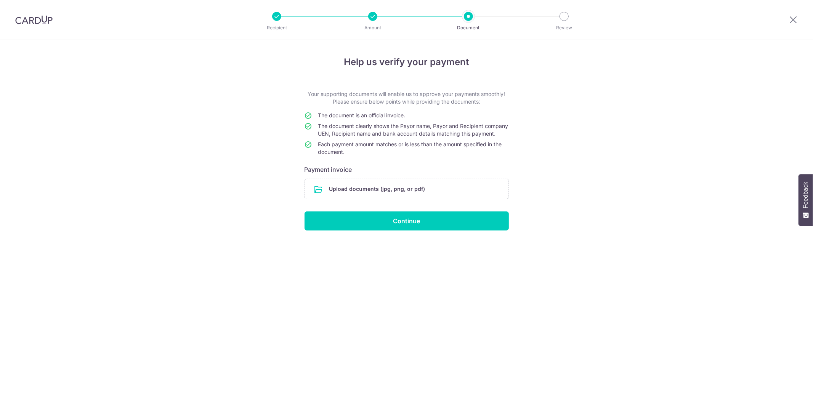
click at [432, 196] on input "file" at bounding box center [406, 189] width 203 height 20
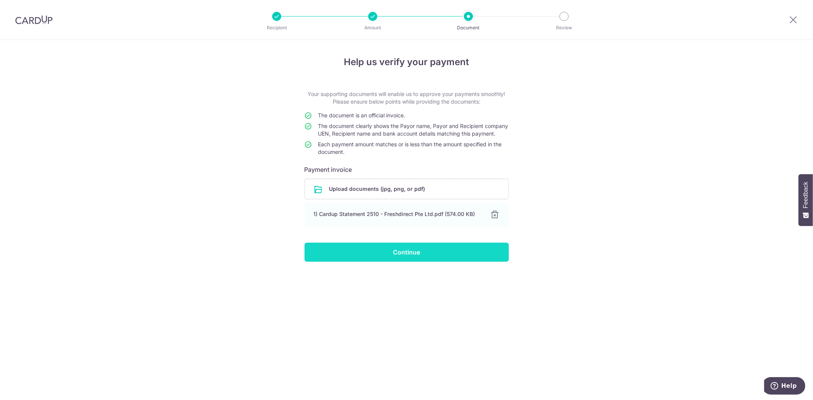
click at [478, 256] on input "Continue" at bounding box center [406, 252] width 204 height 19
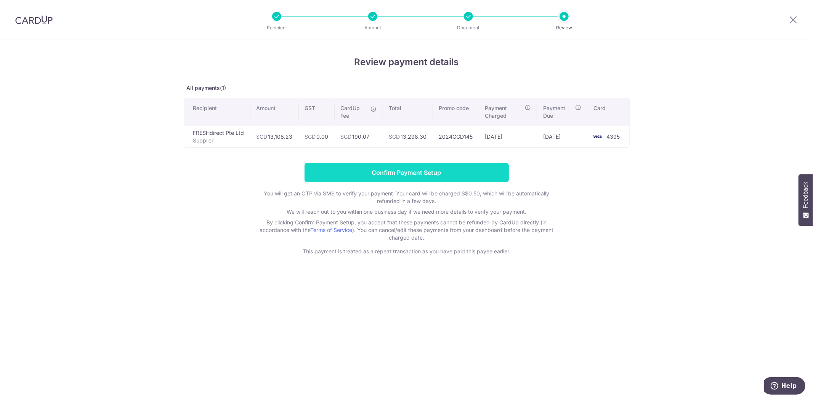
click at [430, 178] on input "Confirm Payment Setup" at bounding box center [406, 172] width 204 height 19
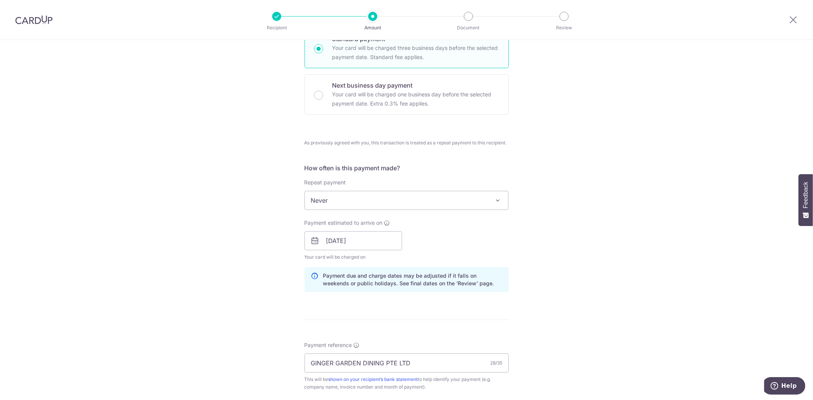
scroll to position [272, 0]
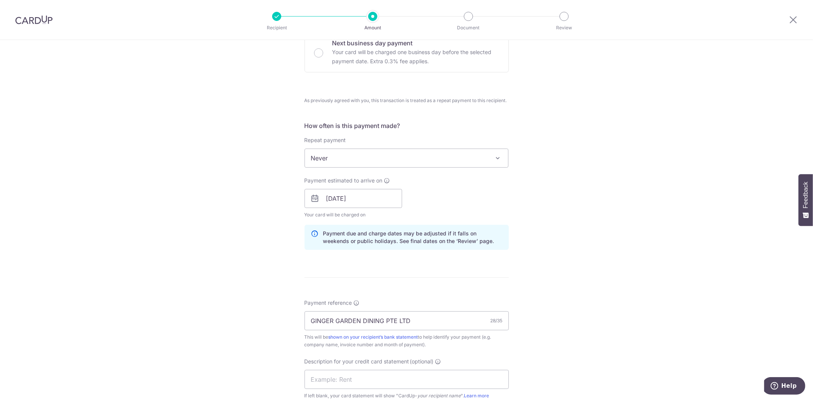
click at [420, 158] on span "Never" at bounding box center [406, 158] width 203 height 18
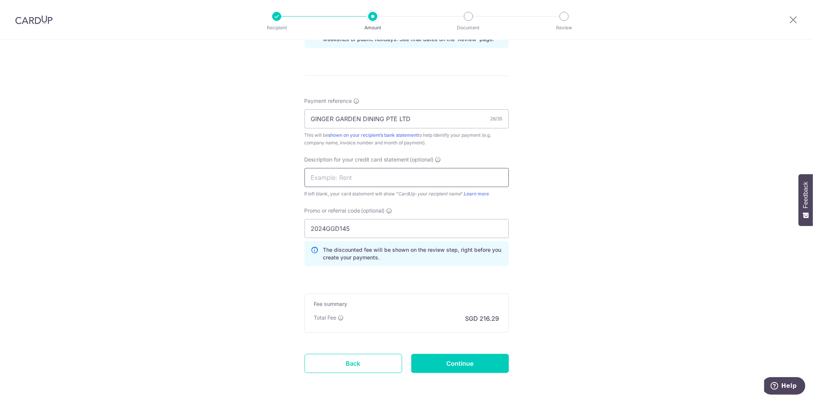
scroll to position [505, 0]
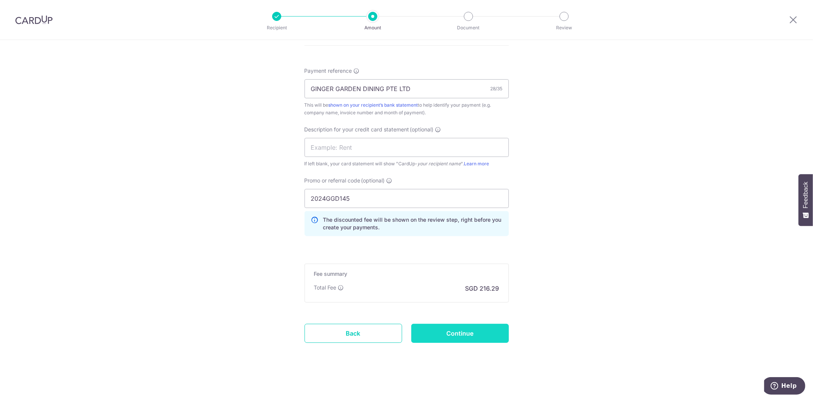
click at [497, 333] on input "Continue" at bounding box center [460, 333] width 98 height 19
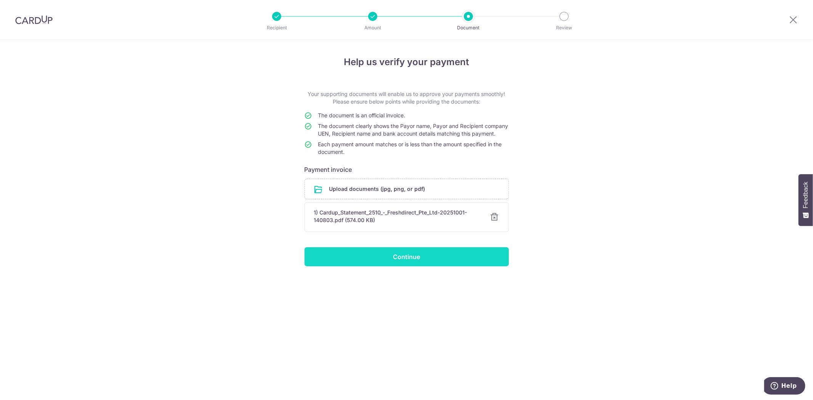
click at [409, 264] on input "Continue" at bounding box center [406, 256] width 204 height 19
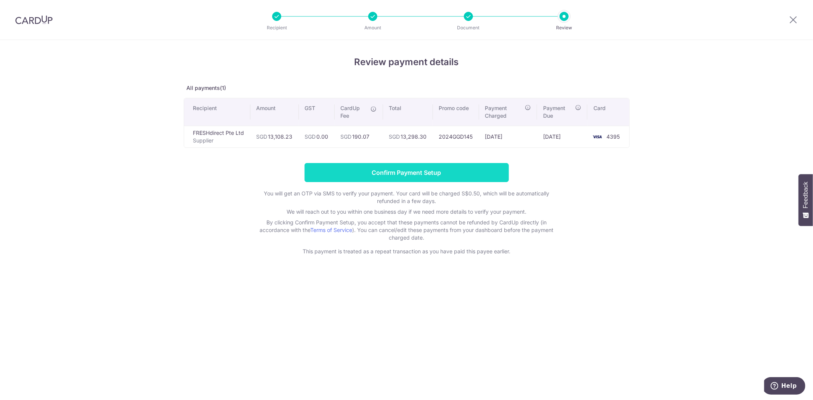
click at [410, 167] on input "Confirm Payment Setup" at bounding box center [406, 172] width 204 height 19
